Goal: Task Accomplishment & Management: Complete application form

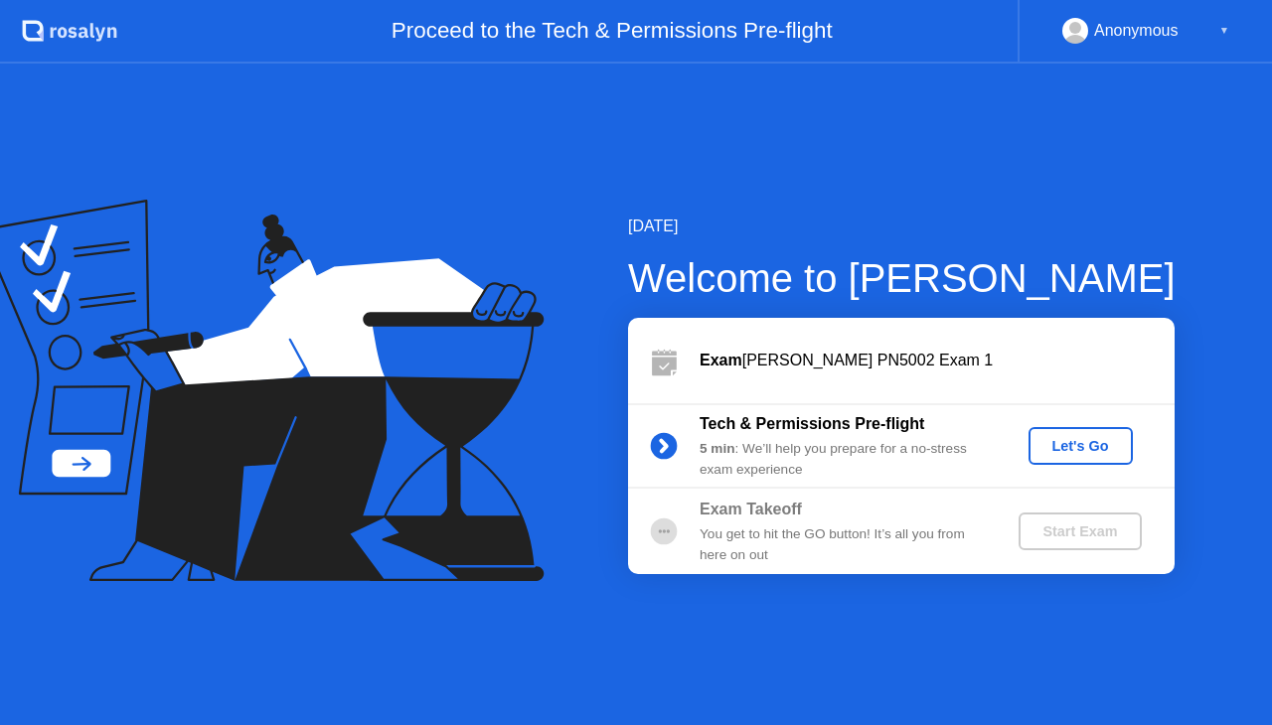
click at [1084, 441] on div "Let's Go" at bounding box center [1080, 446] width 88 height 16
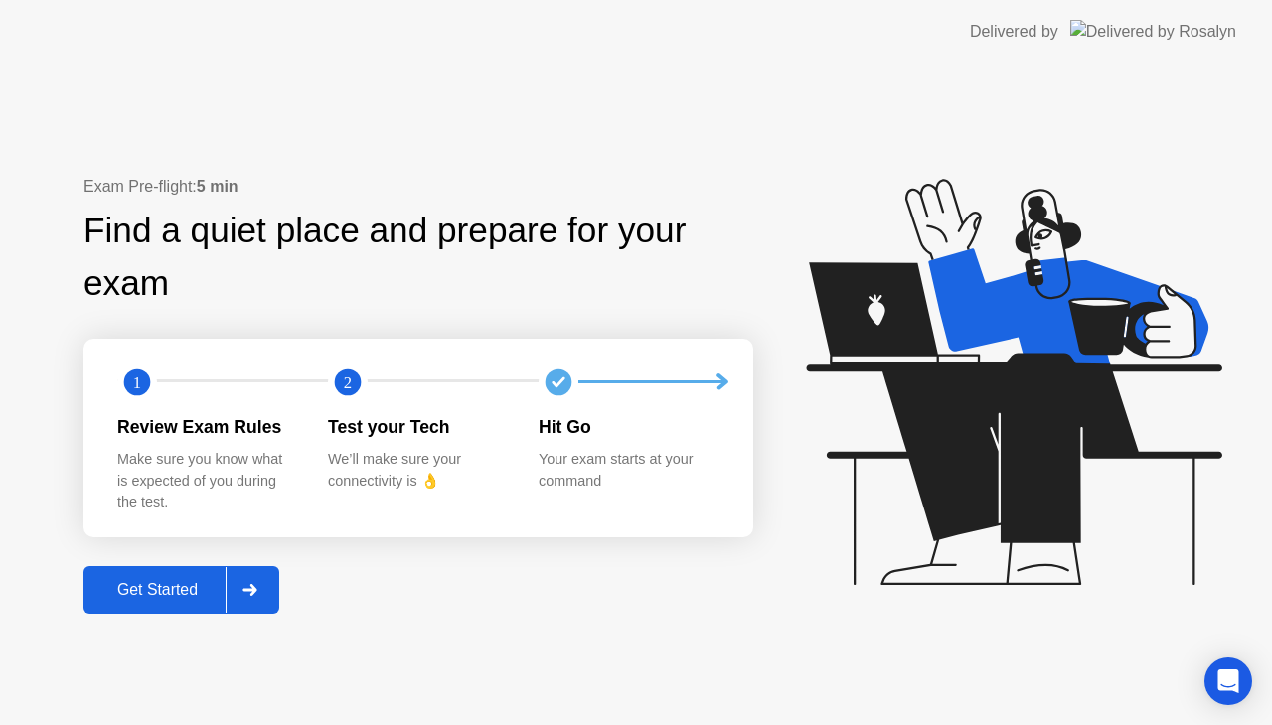
click at [159, 593] on div "Get Started" at bounding box center [157, 590] width 136 height 18
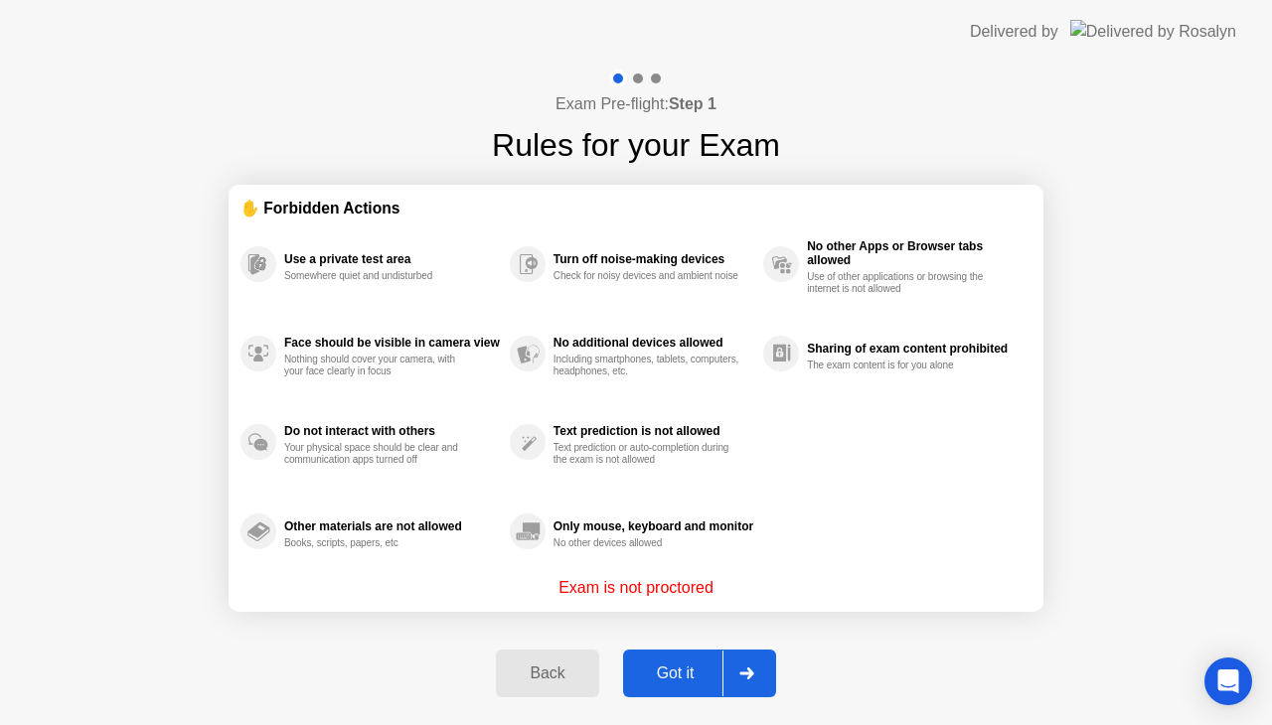
click at [693, 680] on div "Got it" at bounding box center [675, 674] width 93 height 18
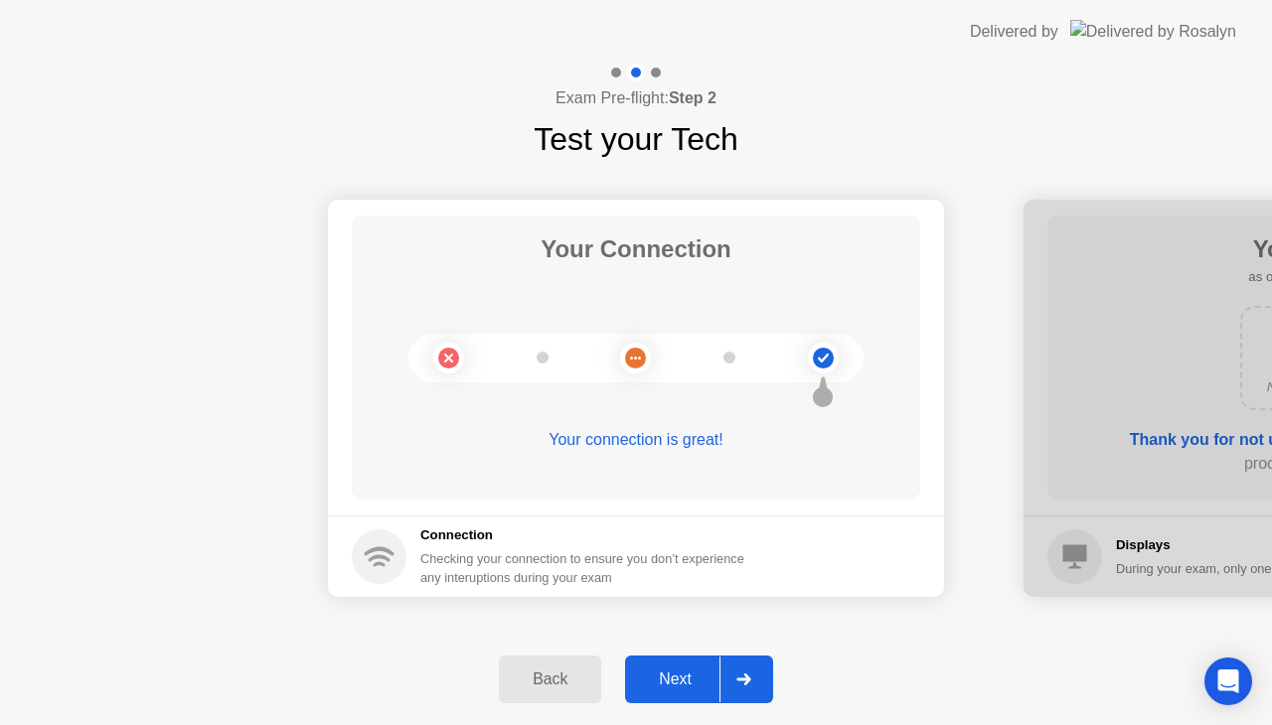
click at [652, 671] on div "Next" at bounding box center [675, 680] width 88 height 18
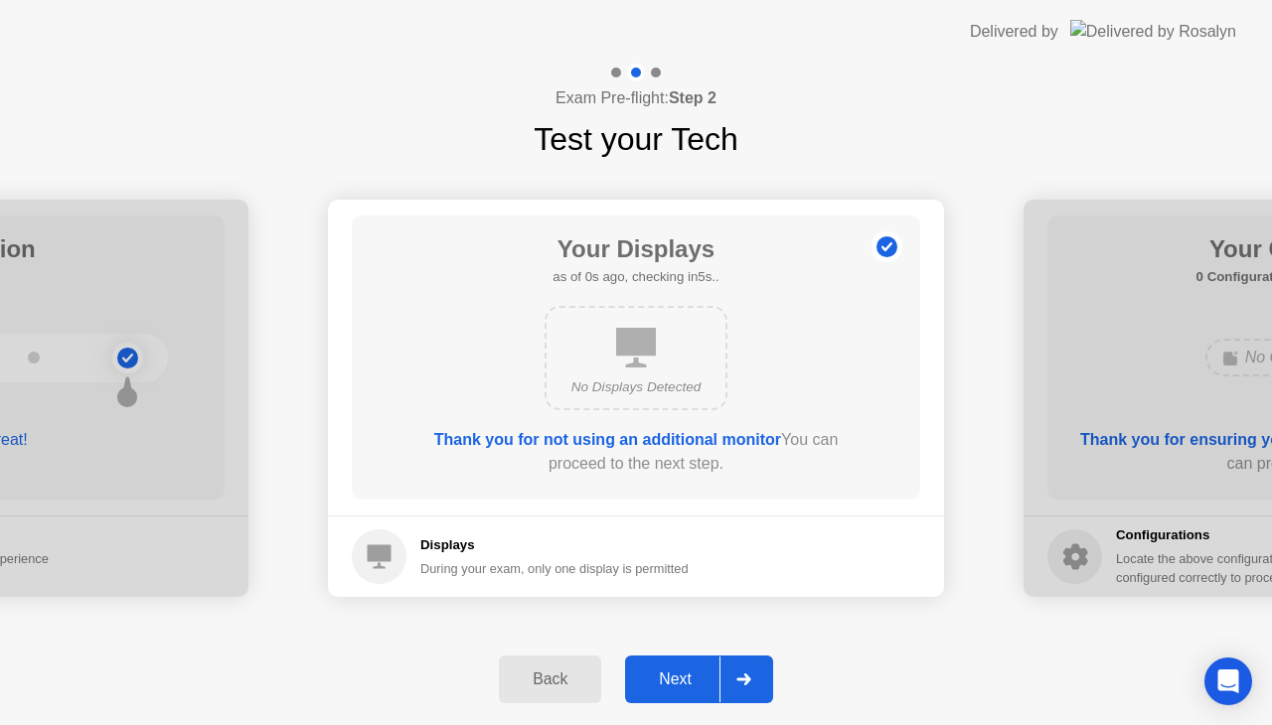
click at [652, 671] on div "Next" at bounding box center [675, 680] width 88 height 18
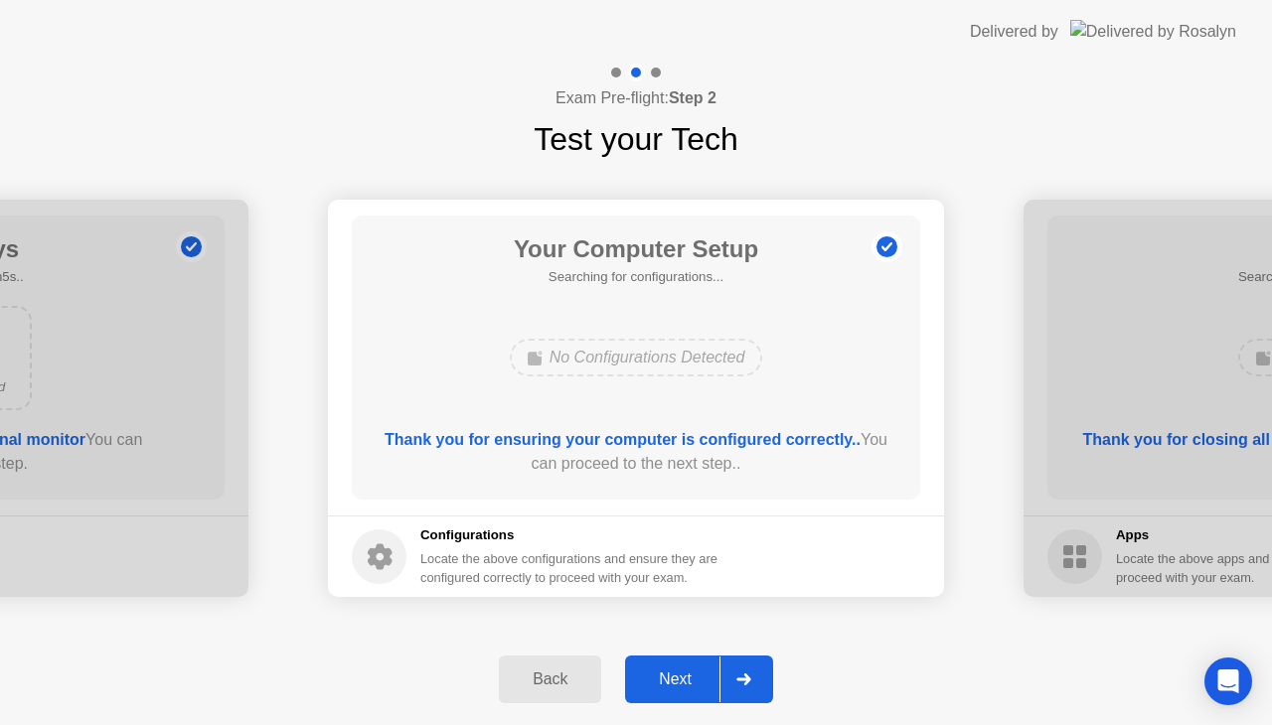
click at [652, 671] on div "Next" at bounding box center [675, 680] width 88 height 18
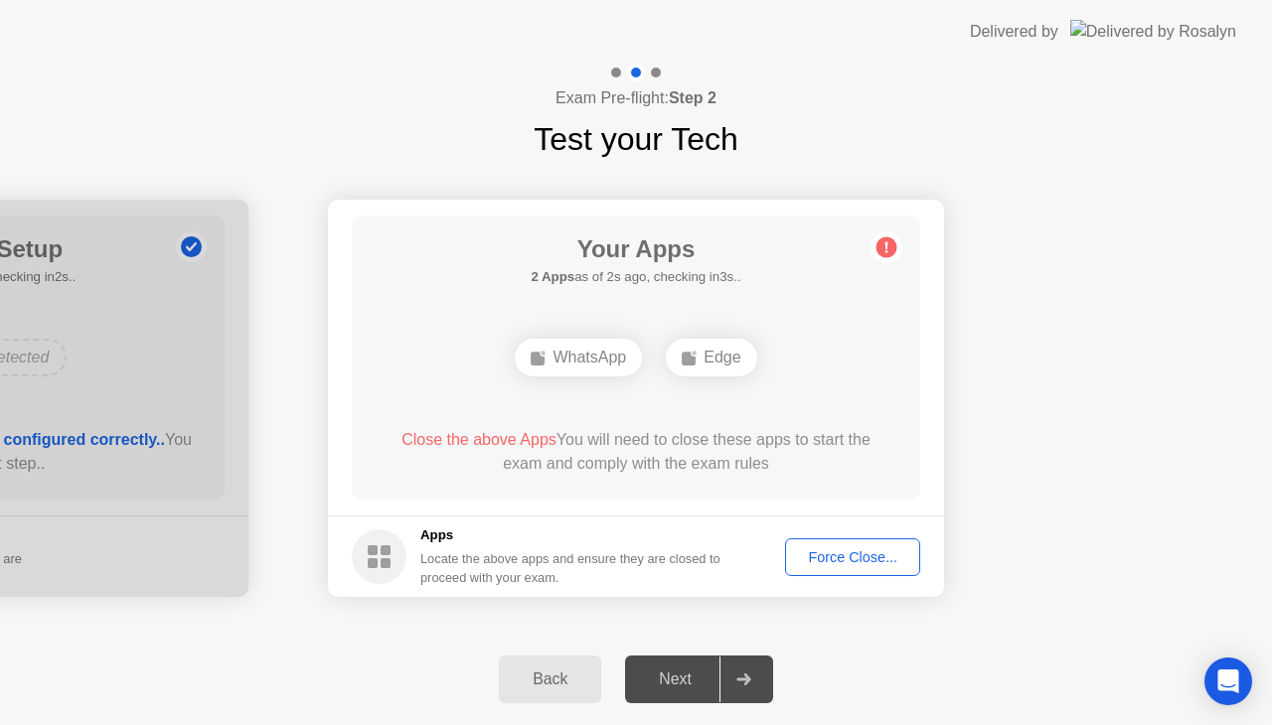
click at [834, 563] on div "Force Close..." at bounding box center [852, 558] width 121 height 16
click at [847, 554] on div "Force Close..." at bounding box center [852, 558] width 121 height 16
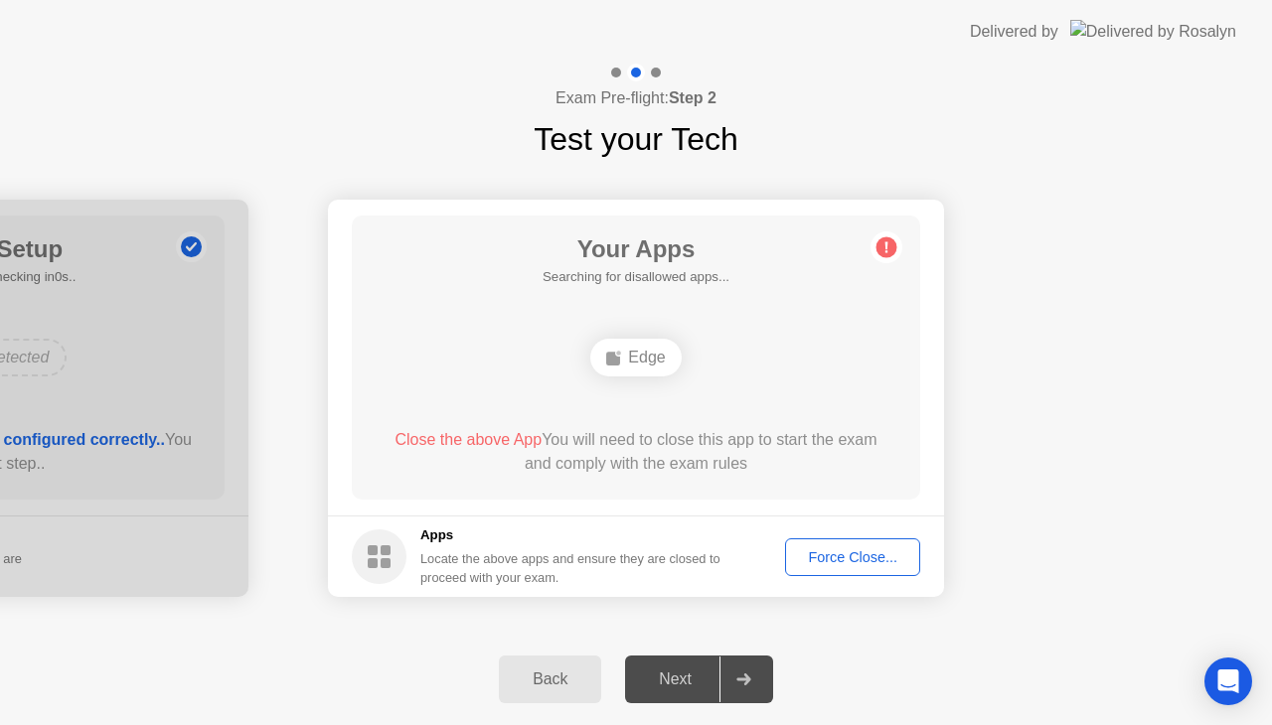
click at [863, 561] on div "Force Close..." at bounding box center [852, 558] width 121 height 16
click at [838, 560] on div "Force Close..." at bounding box center [852, 558] width 121 height 16
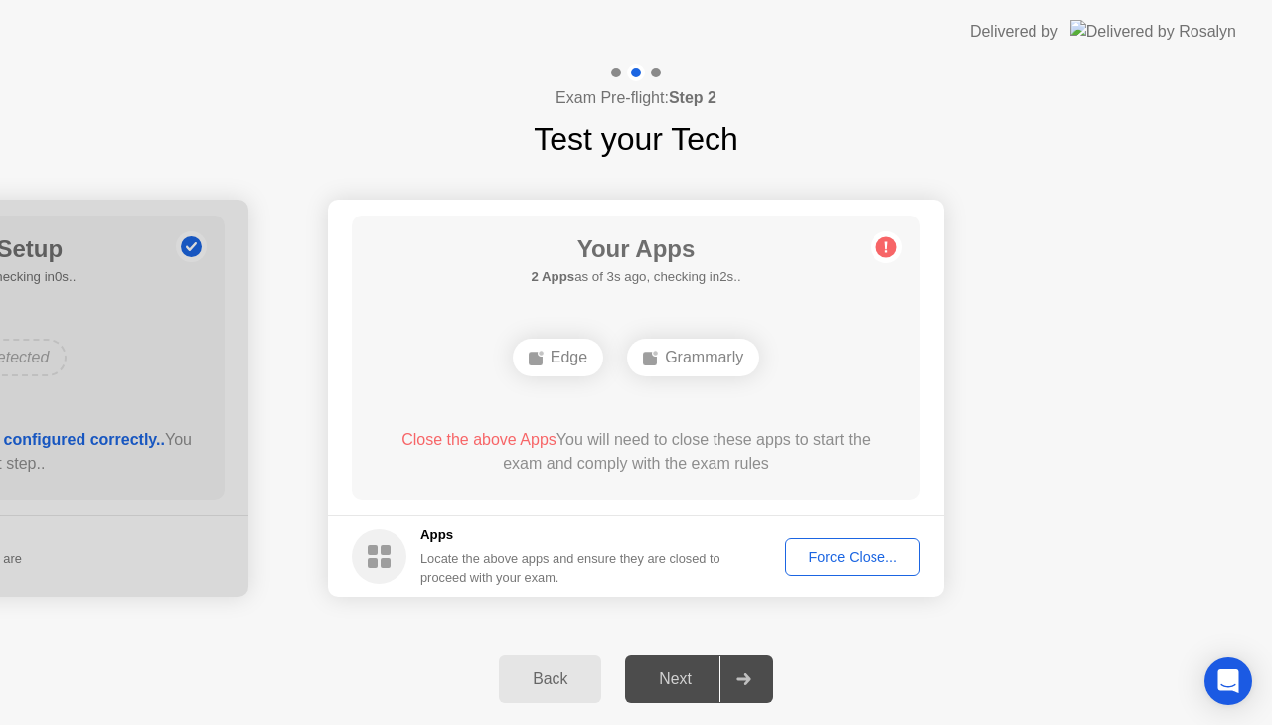
click at [855, 556] on div "Force Close..." at bounding box center [852, 558] width 121 height 16
click at [861, 543] on button "Force Close..." at bounding box center [852, 558] width 135 height 38
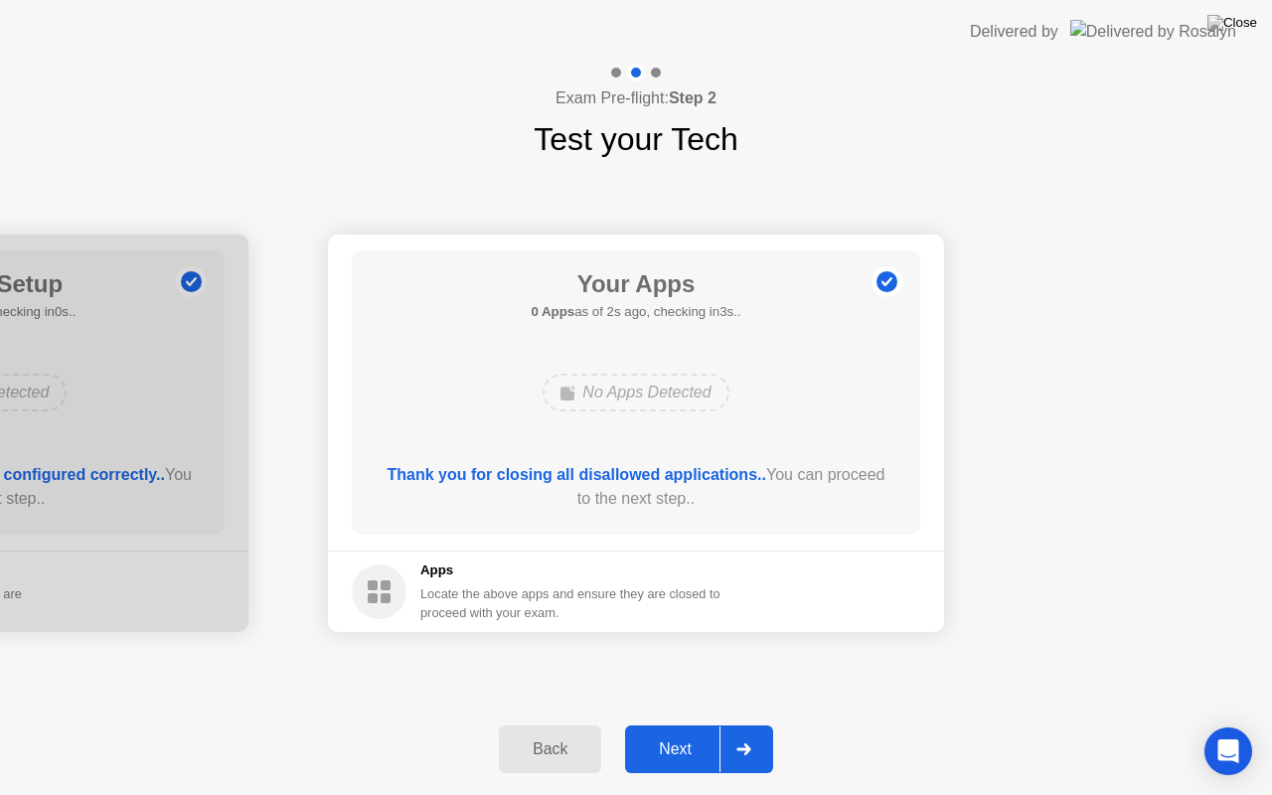
click at [672, 723] on div "Back Next" at bounding box center [636, 749] width 1272 height 91
click at [674, 724] on button "Next" at bounding box center [699, 749] width 148 height 48
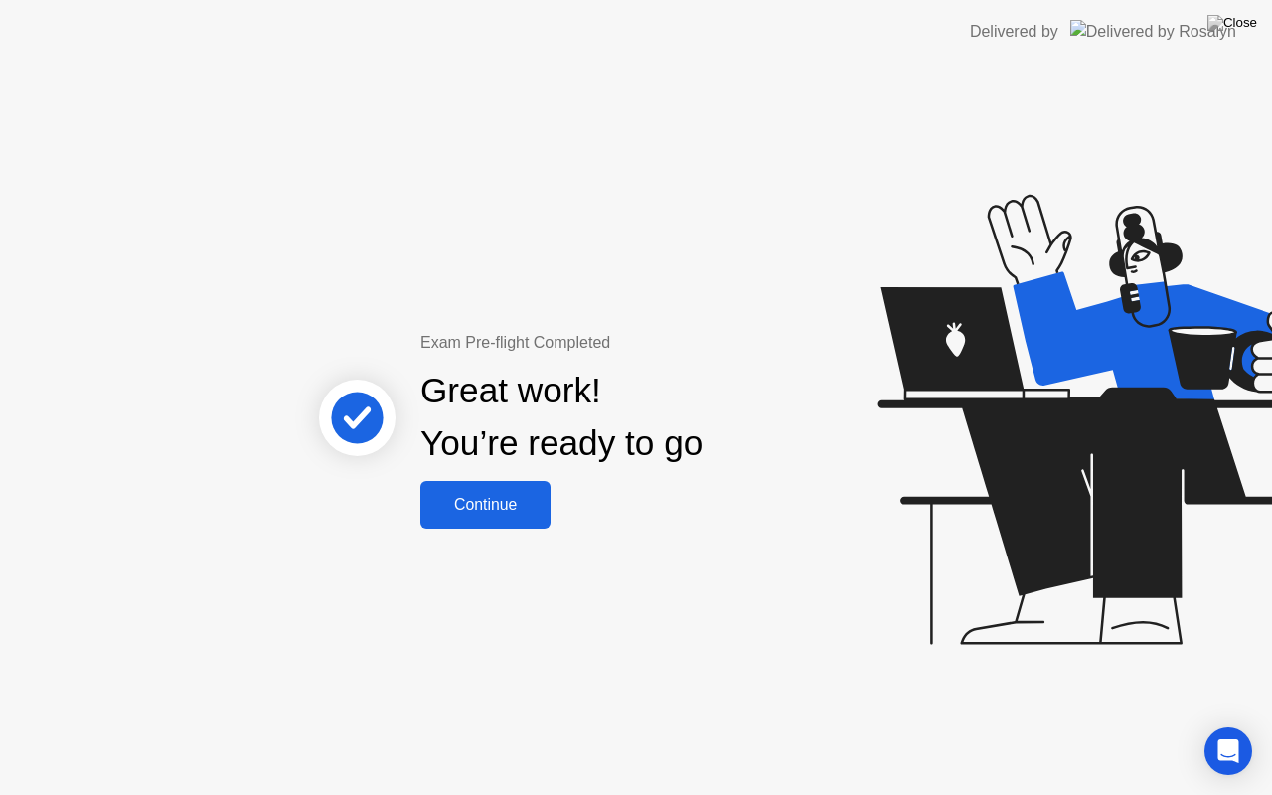
click at [487, 503] on div "Continue" at bounding box center [485, 505] width 118 height 18
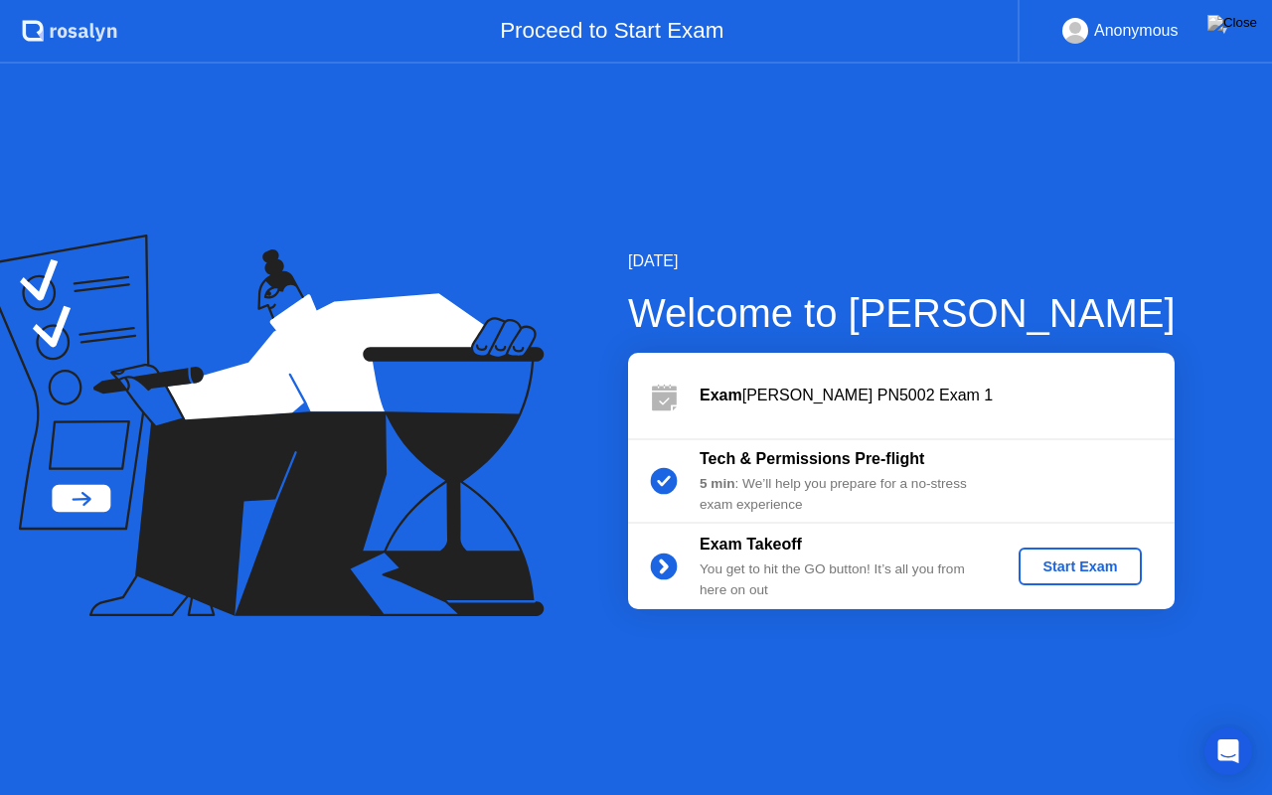
click at [1057, 566] on div "Start Exam" at bounding box center [1080, 566] width 106 height 16
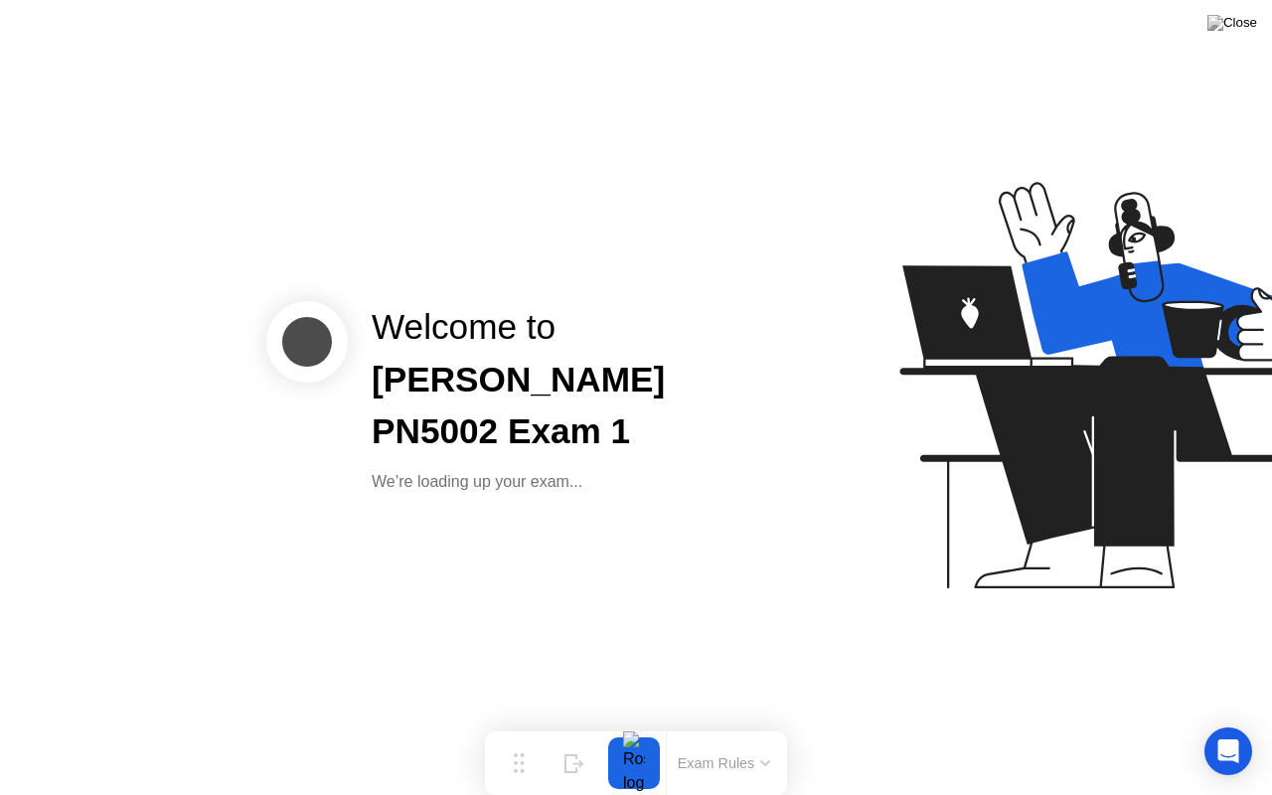
click at [744, 724] on button "Exam Rules" at bounding box center [724, 763] width 105 height 18
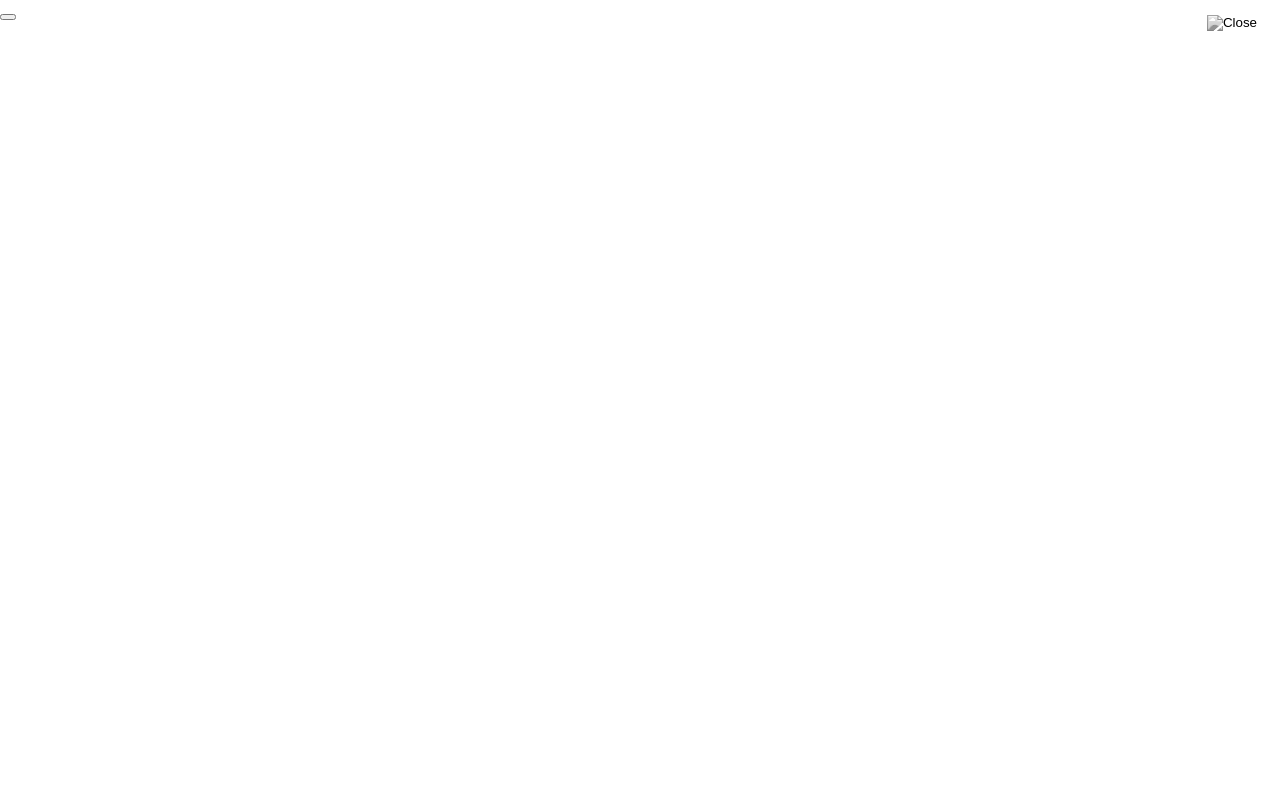
click at [16, 20] on button "End Proctoring Session" at bounding box center [8, 17] width 16 height 6
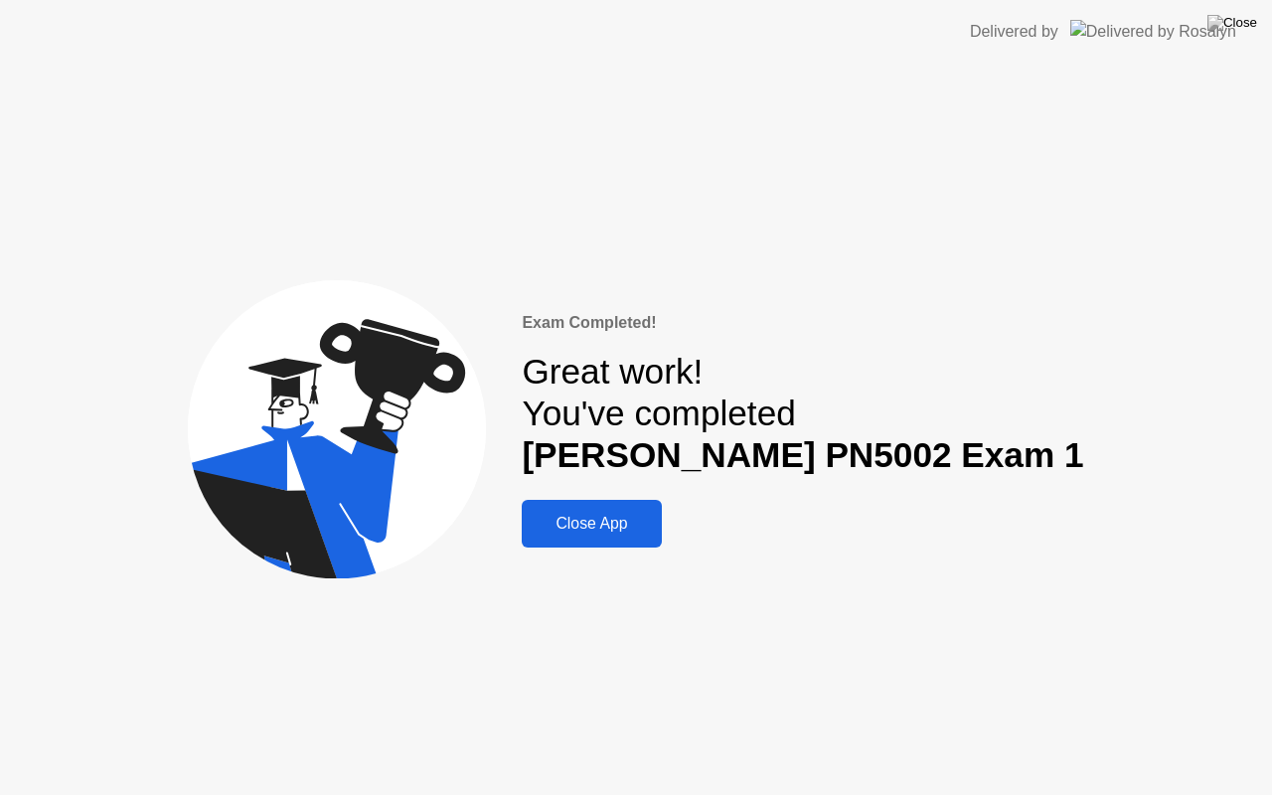
click at [655, 515] on div "Close App" at bounding box center [591, 524] width 127 height 18
